Goal: Task Accomplishment & Management: Manage account settings

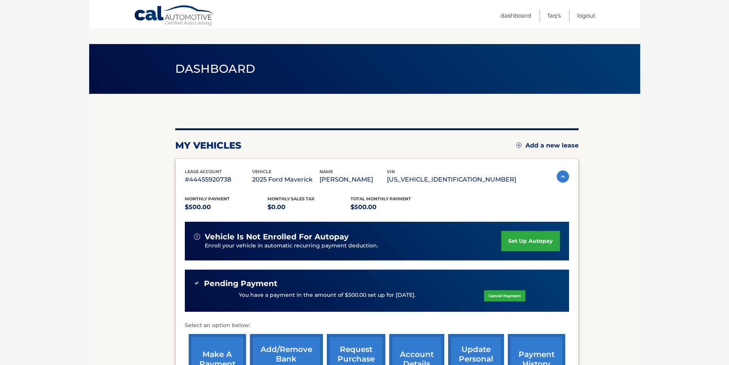
scroll to position [75, 0]
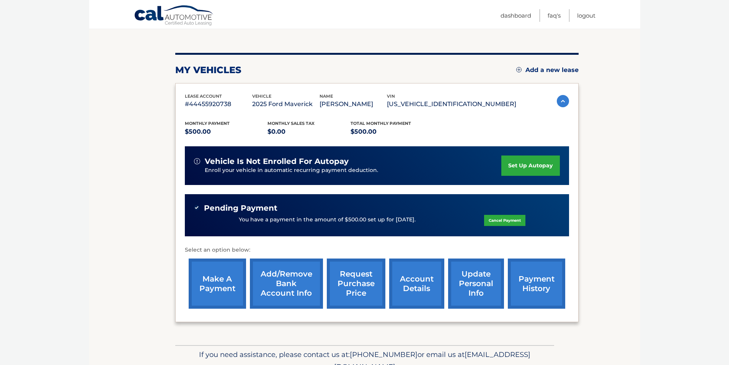
click at [423, 289] on link "account details" at bounding box center [416, 283] width 55 height 50
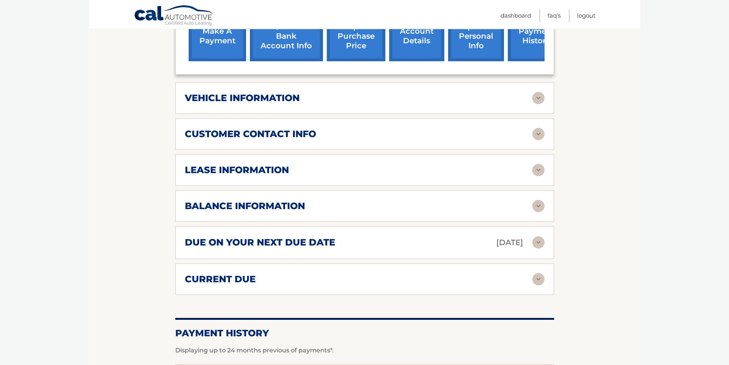
scroll to position [345, 0]
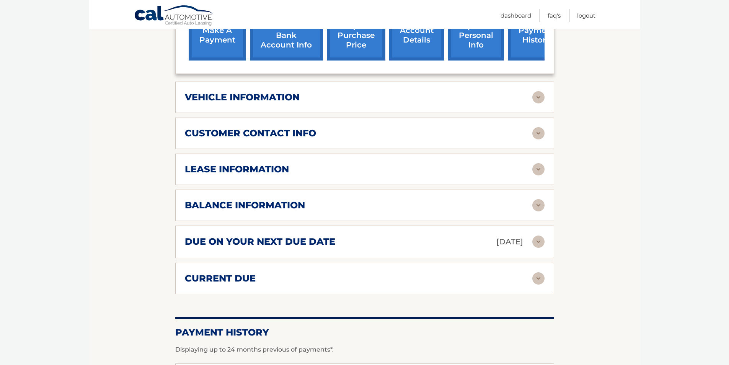
click at [534, 199] on img at bounding box center [539, 205] width 12 height 12
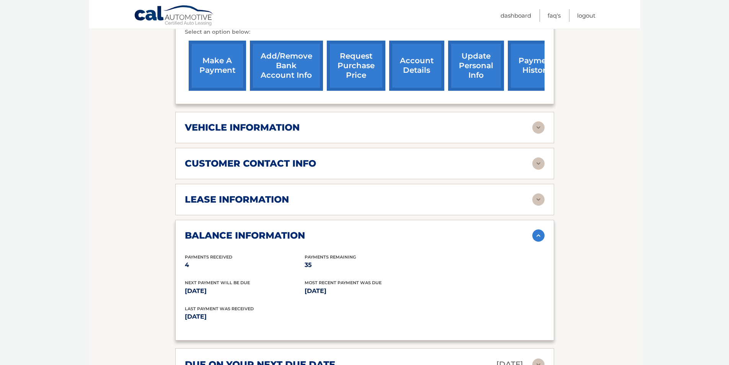
scroll to position [268, 0]
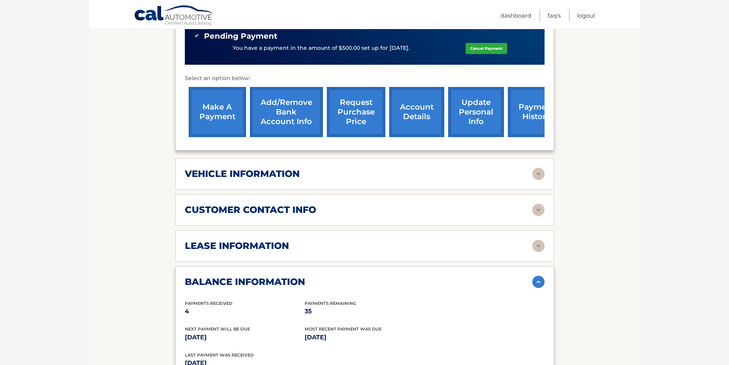
click at [542, 168] on img at bounding box center [539, 174] width 12 height 12
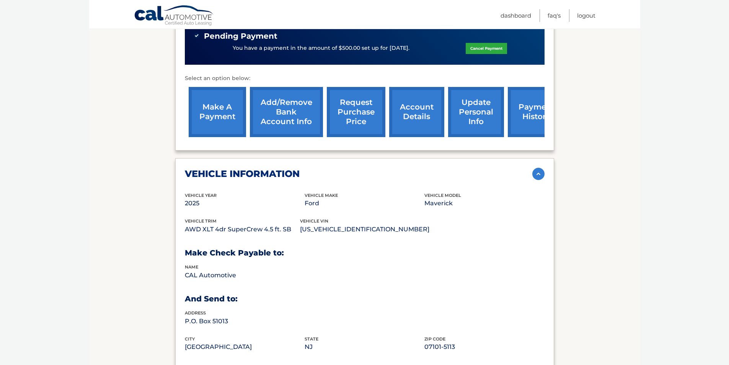
click at [538, 168] on img at bounding box center [539, 174] width 12 height 12
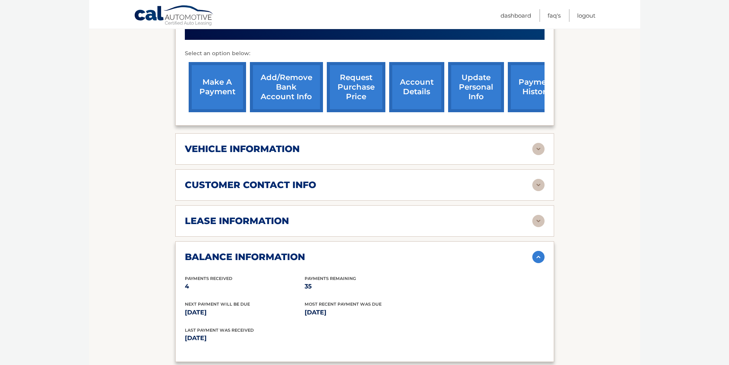
scroll to position [306, 0]
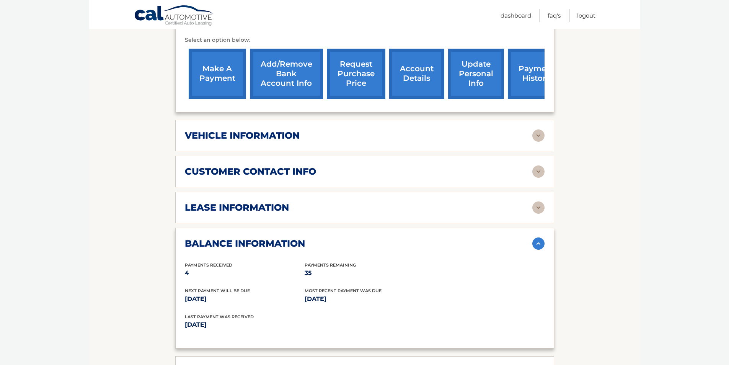
click at [544, 165] on img at bounding box center [539, 171] width 12 height 12
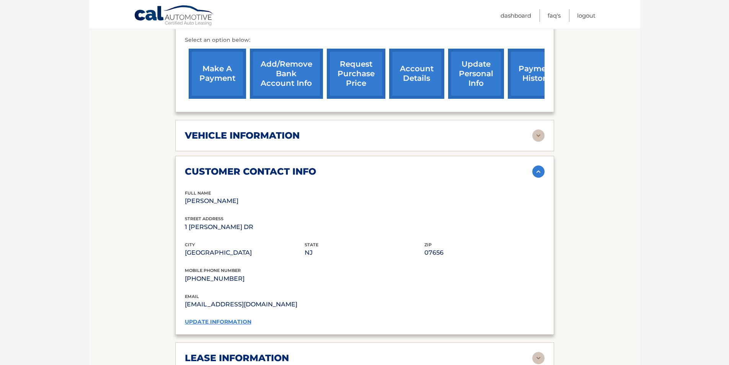
click at [539, 165] on img at bounding box center [539, 171] width 12 height 12
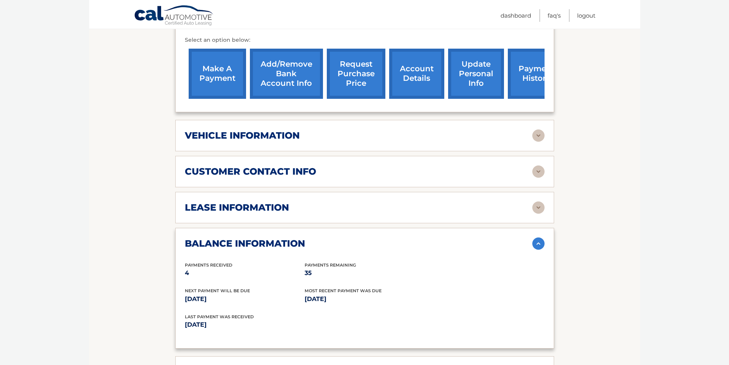
click at [529, 80] on link "payment history" at bounding box center [536, 74] width 57 height 50
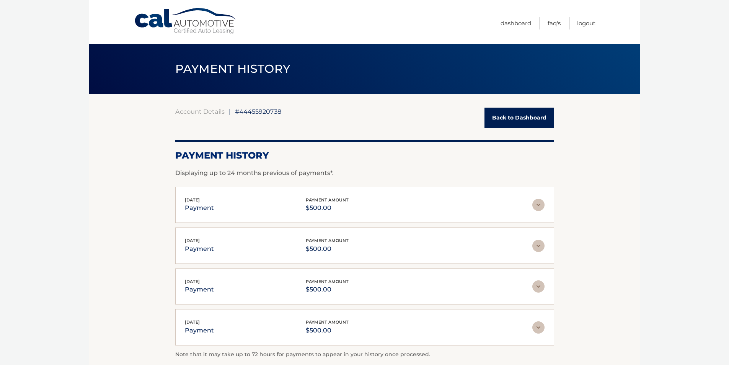
scroll to position [38, 0]
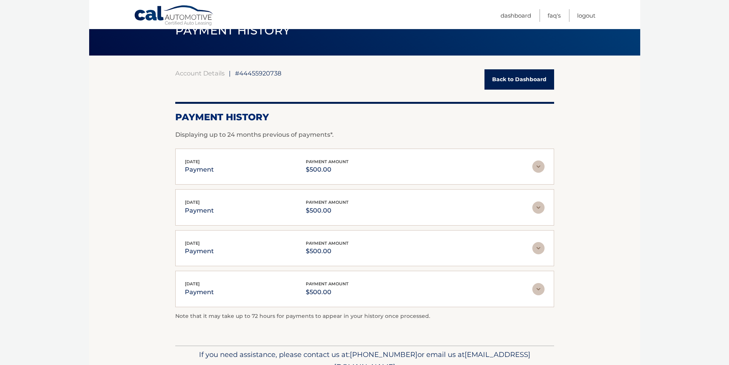
drag, startPoint x: 161, startPoint y: 193, endPoint x: 672, endPoint y: 97, distance: 519.7
click at [672, 97] on body "Cal Automotive Menu Dashboard FAQ's Logout |" at bounding box center [364, 144] width 729 height 365
